Goal: Transaction & Acquisition: Purchase product/service

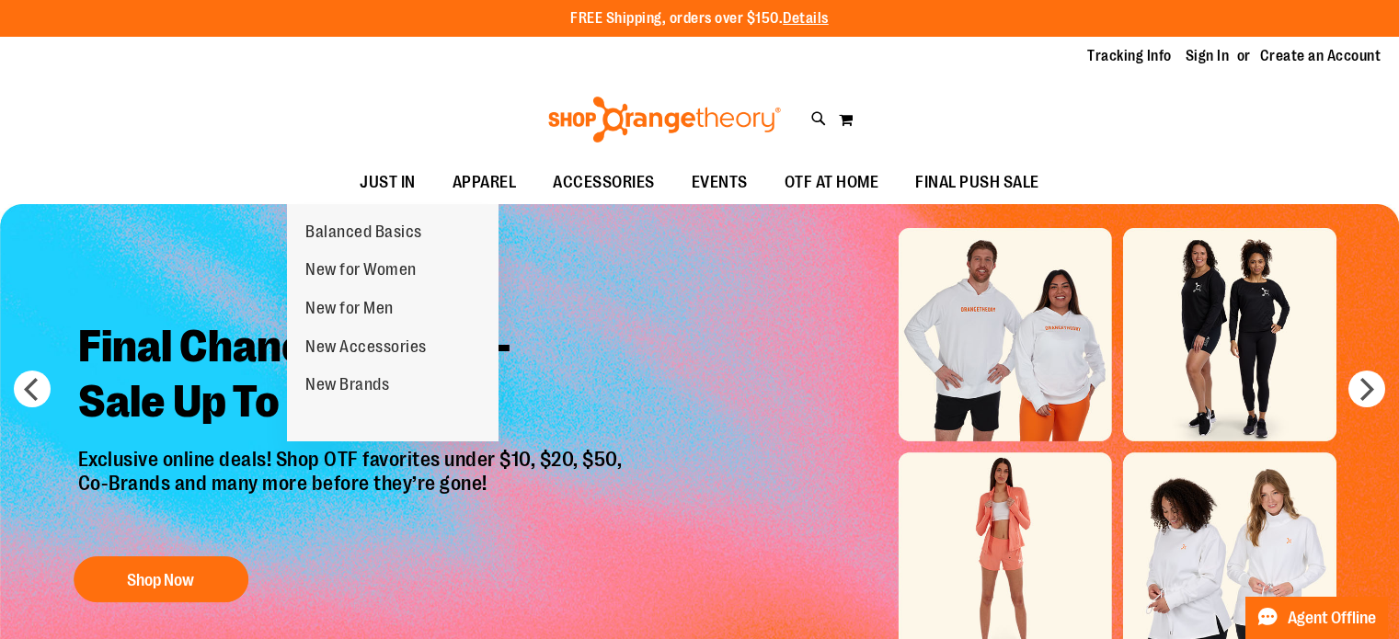
click at [360, 178] on span "JUST IN" at bounding box center [388, 182] width 56 height 41
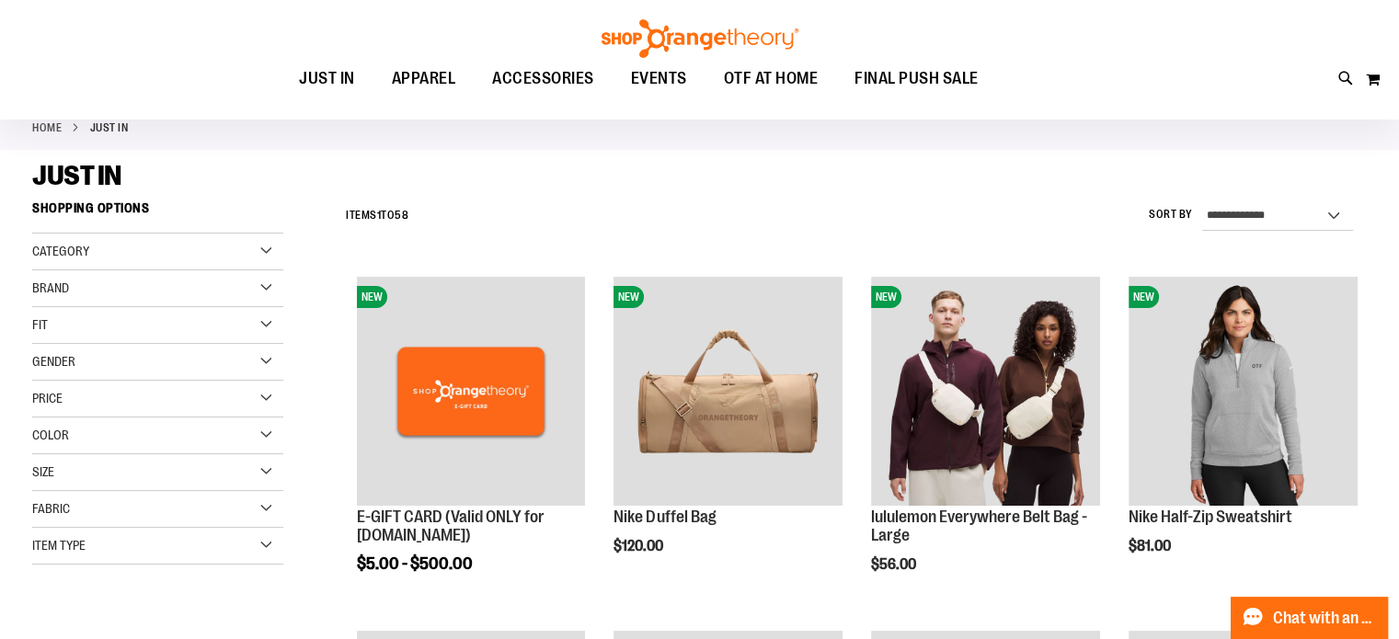
scroll to position [155, 0]
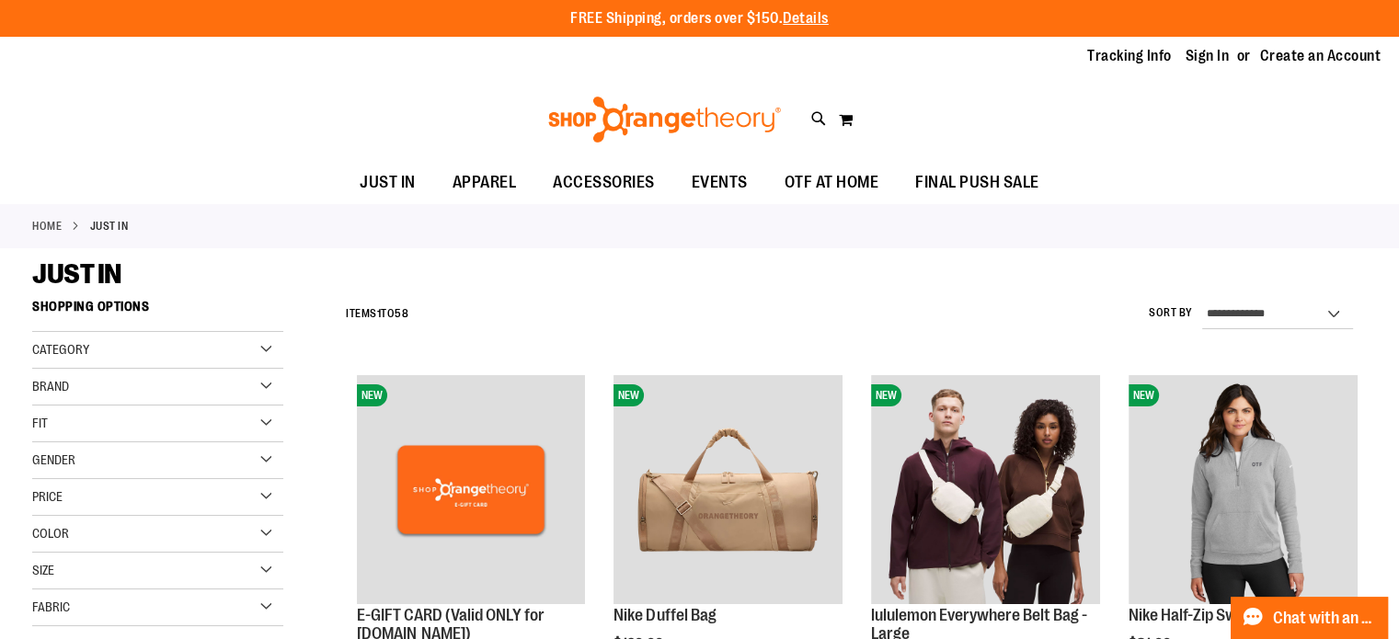
click at [97, 414] on div "Fit" at bounding box center [157, 424] width 251 height 37
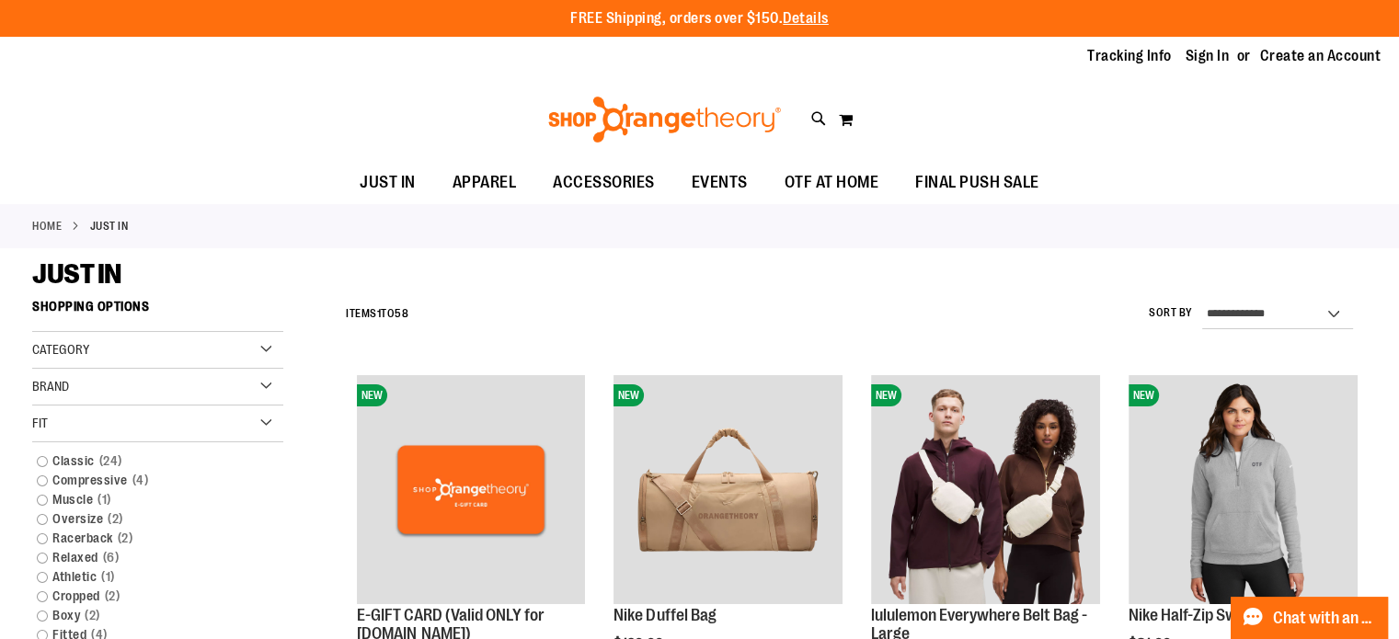
click at [97, 414] on div "Fit" at bounding box center [157, 424] width 251 height 37
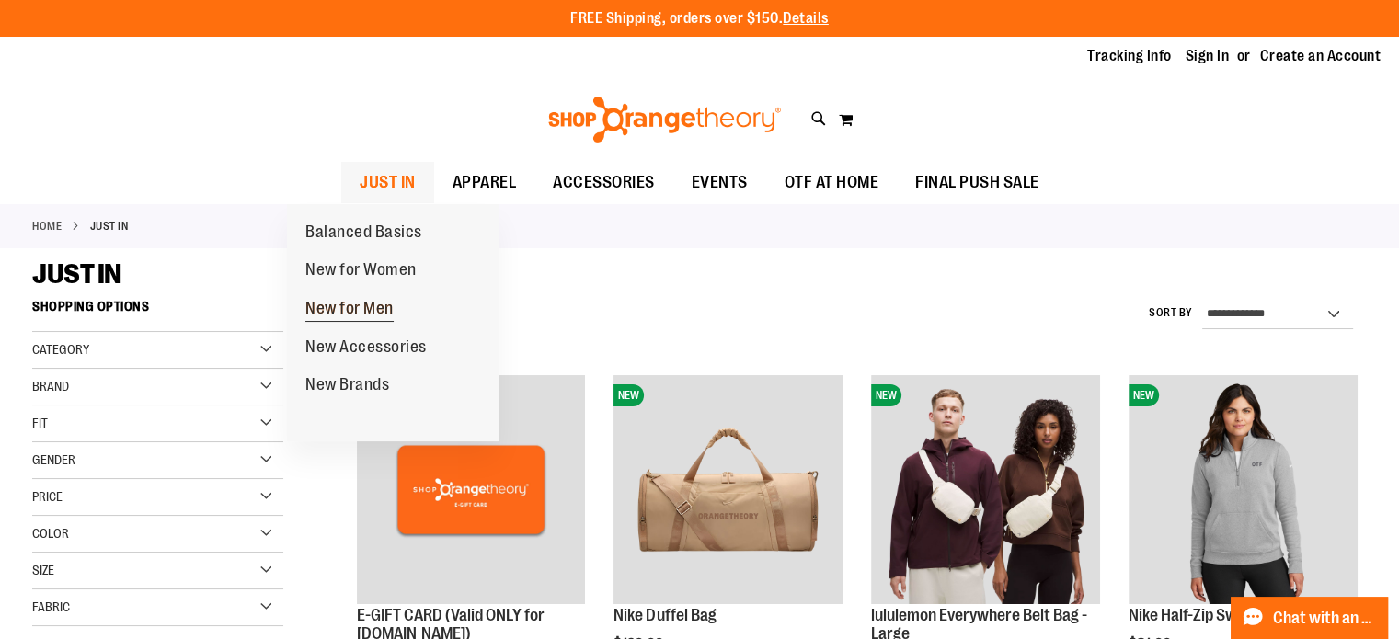
click at [367, 301] on span "New for Men" at bounding box center [349, 310] width 88 height 23
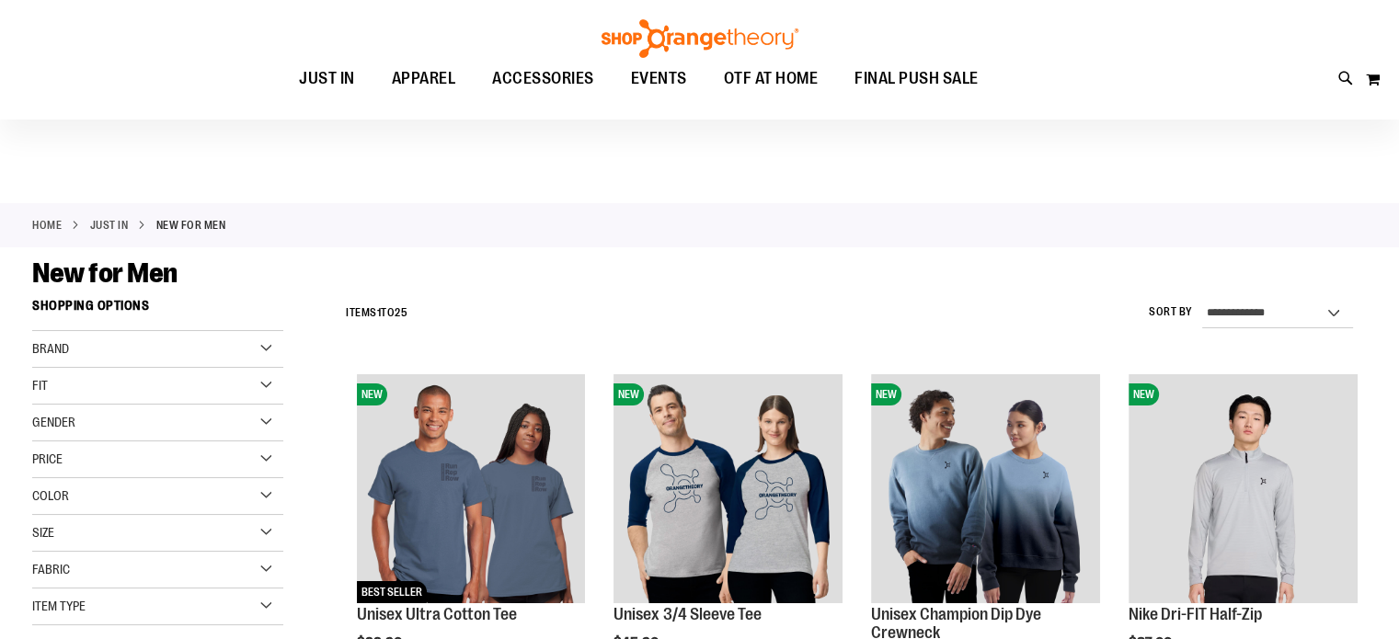
scroll to position [152, 0]
